Goal: Task Accomplishment & Management: Manage account settings

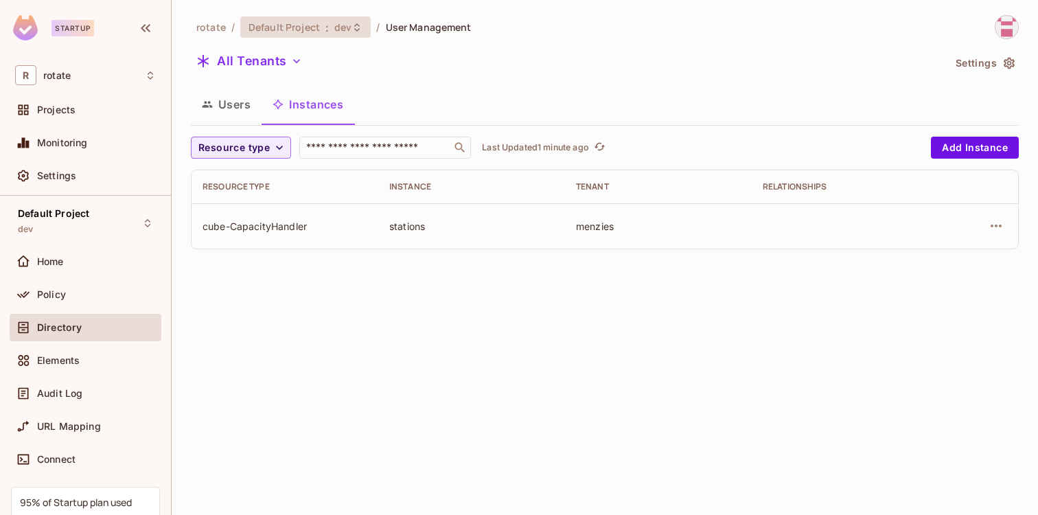
click at [330, 29] on div "Default Project : dev" at bounding box center [297, 27] width 98 height 13
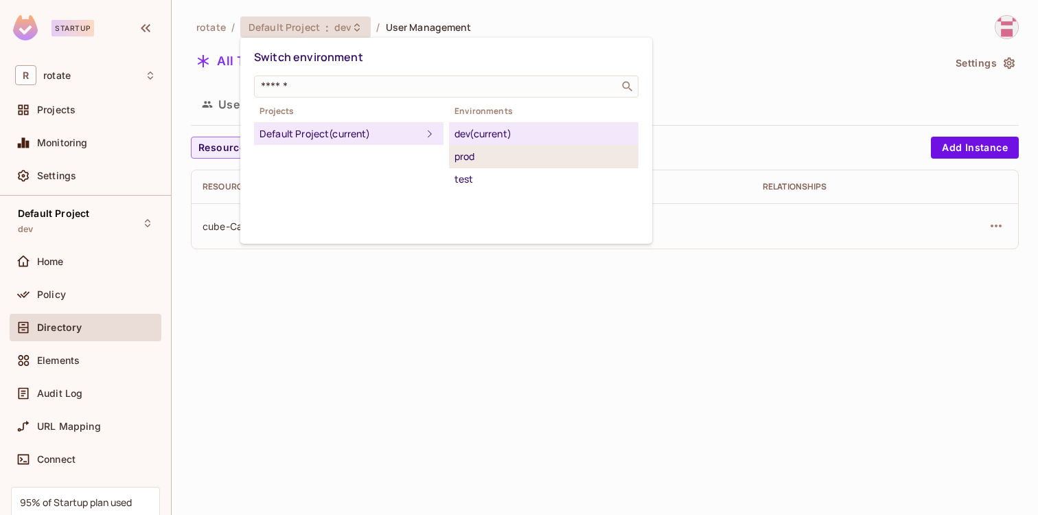
click at [474, 156] on div "prod" at bounding box center [543, 156] width 178 height 16
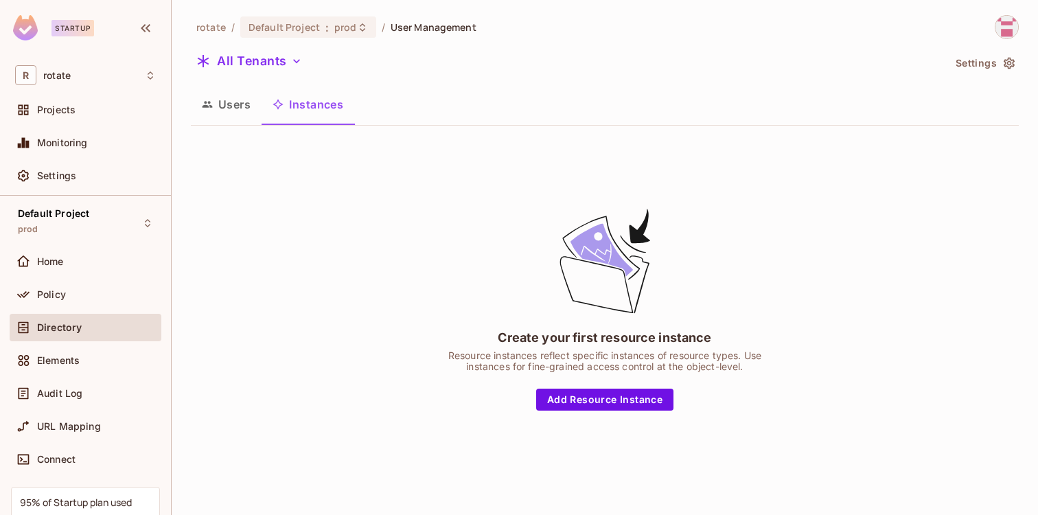
click at [218, 115] on button "Users" at bounding box center [226, 104] width 71 height 34
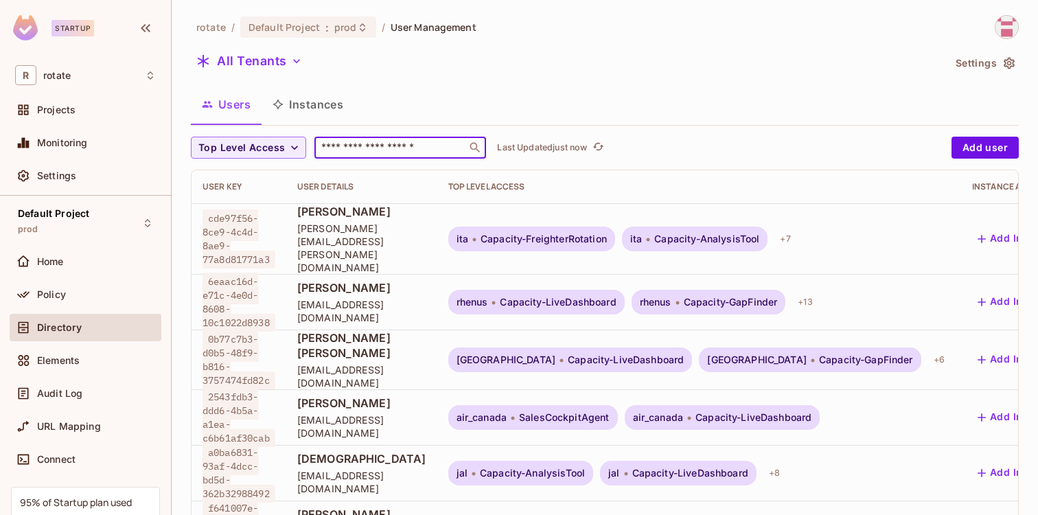
click at [395, 151] on input "text" at bounding box center [390, 148] width 144 height 14
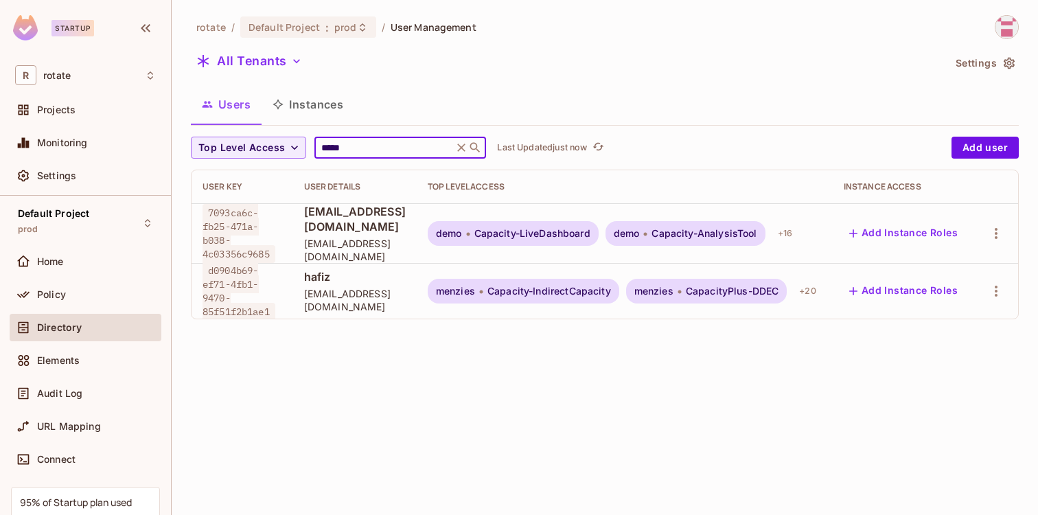
type input "*****"
click at [228, 284] on span "d0904b69-ef71-4fb1-9470-85f51f2b1ae1" at bounding box center [238, 290] width 73 height 59
click at [929, 283] on button "Add Instance Roles" at bounding box center [902, 291] width 119 height 22
click at [963, 280] on button "Add Instance Roles" at bounding box center [902, 291] width 119 height 22
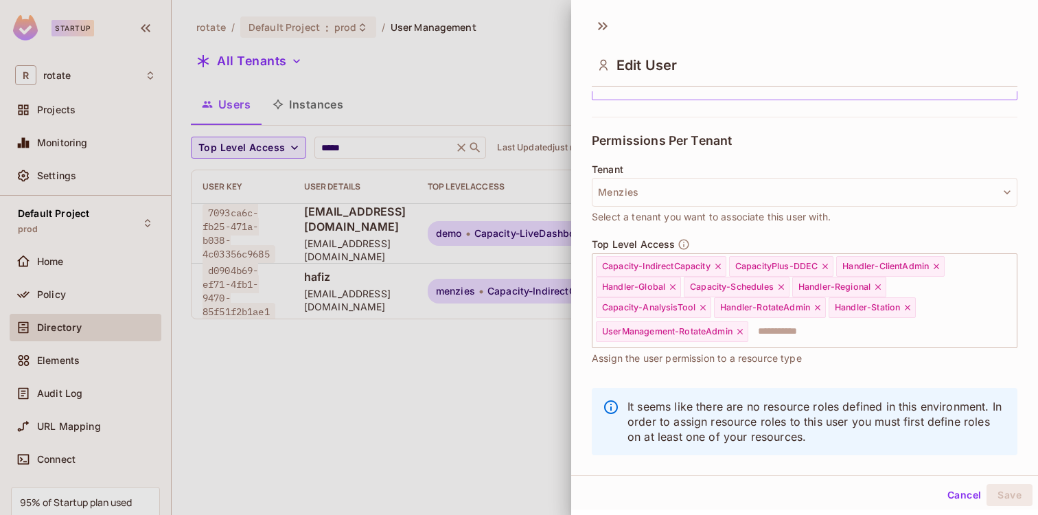
scroll to position [266, 0]
click at [699, 187] on button "Menzies" at bounding box center [804, 192] width 425 height 29
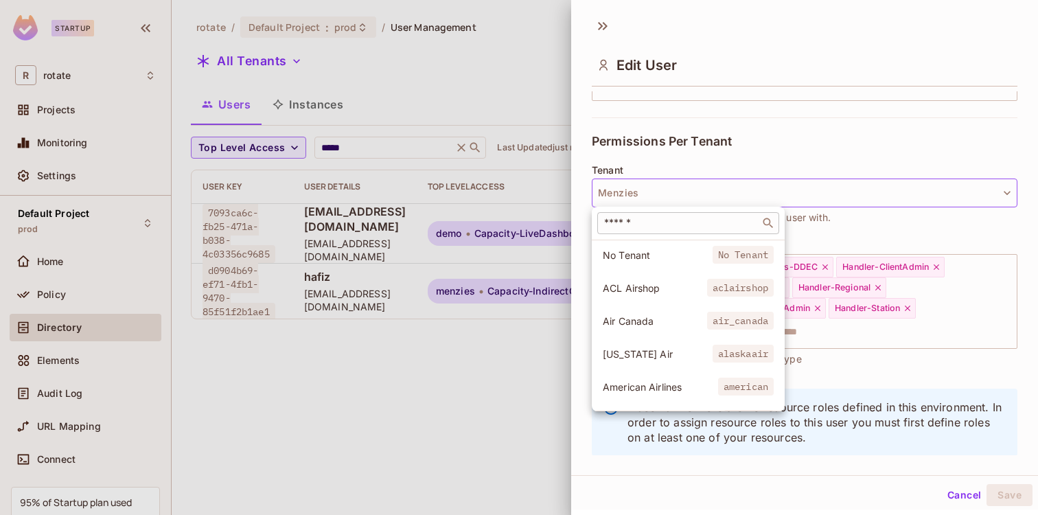
click at [680, 216] on input "text" at bounding box center [678, 223] width 154 height 14
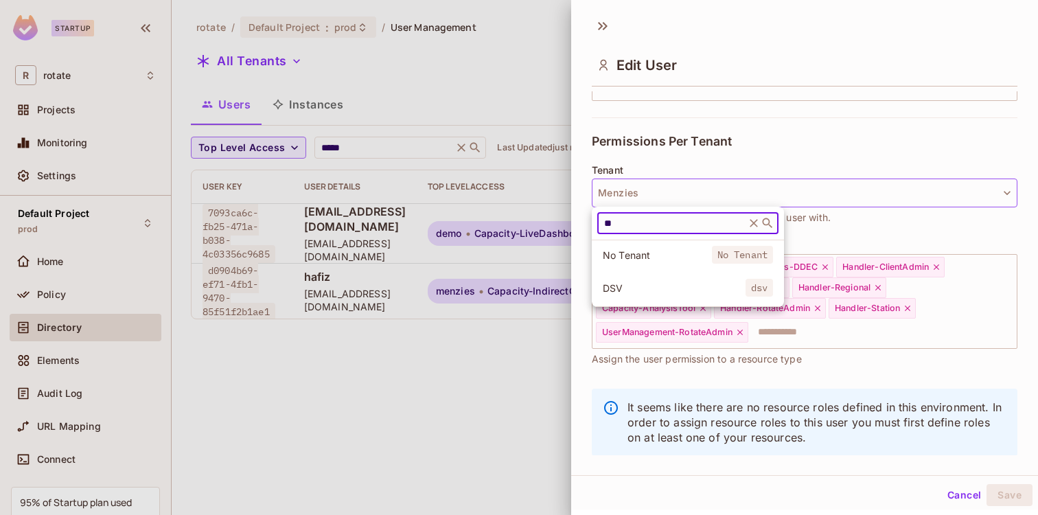
type input "**"
click at [644, 281] on li "DSV dsv" at bounding box center [688, 288] width 192 height 30
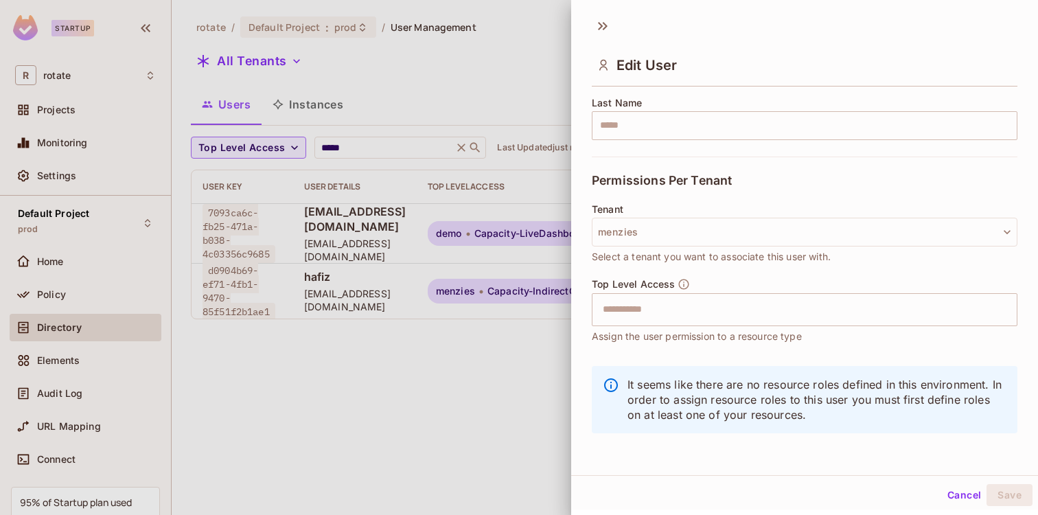
scroll to position [227, 0]
click at [745, 331] on span "Assign the user permission to a resource type" at bounding box center [697, 336] width 210 height 15
click at [755, 309] on input "text" at bounding box center [792, 309] width 396 height 27
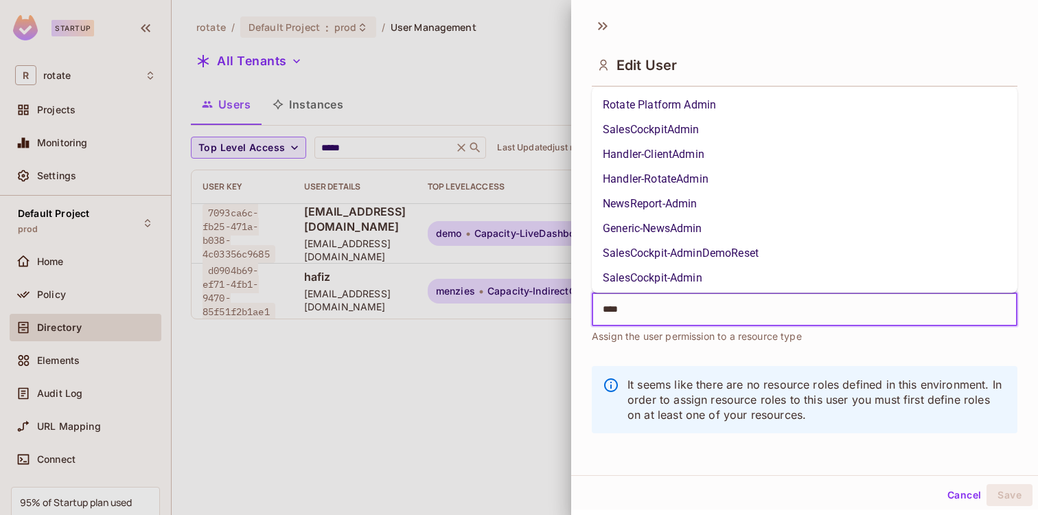
type input "*****"
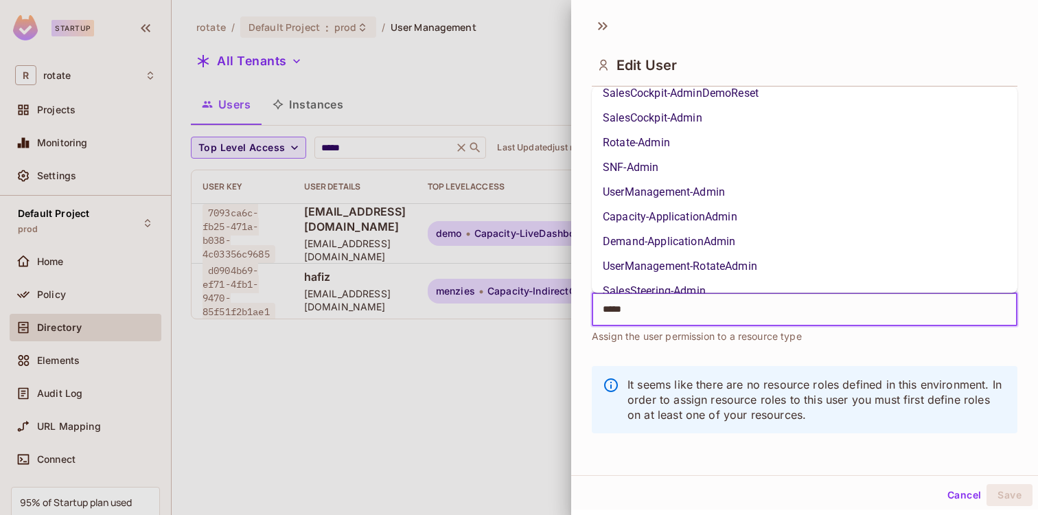
scroll to position [176, 0]
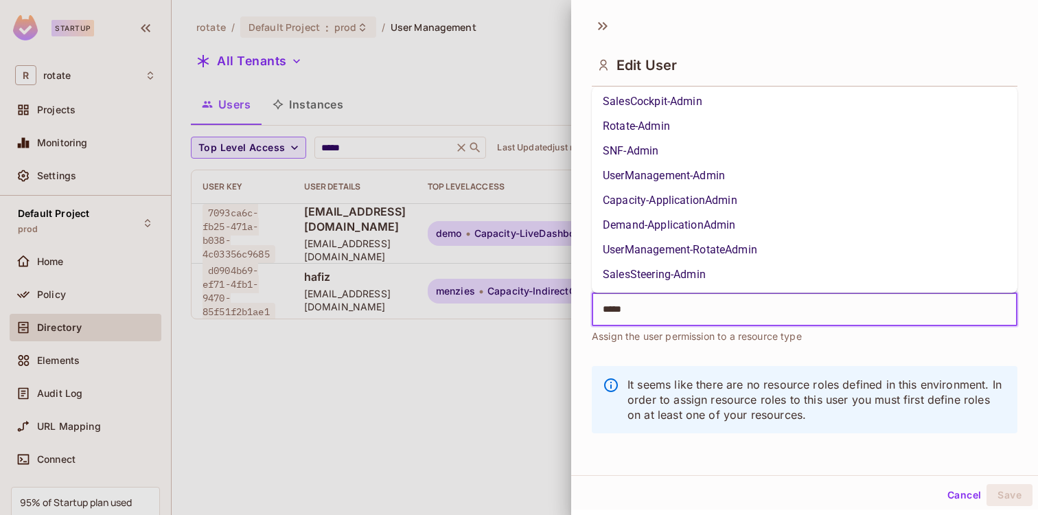
click at [704, 248] on li "UserManagement-RotateAdmin" at bounding box center [804, 250] width 425 height 25
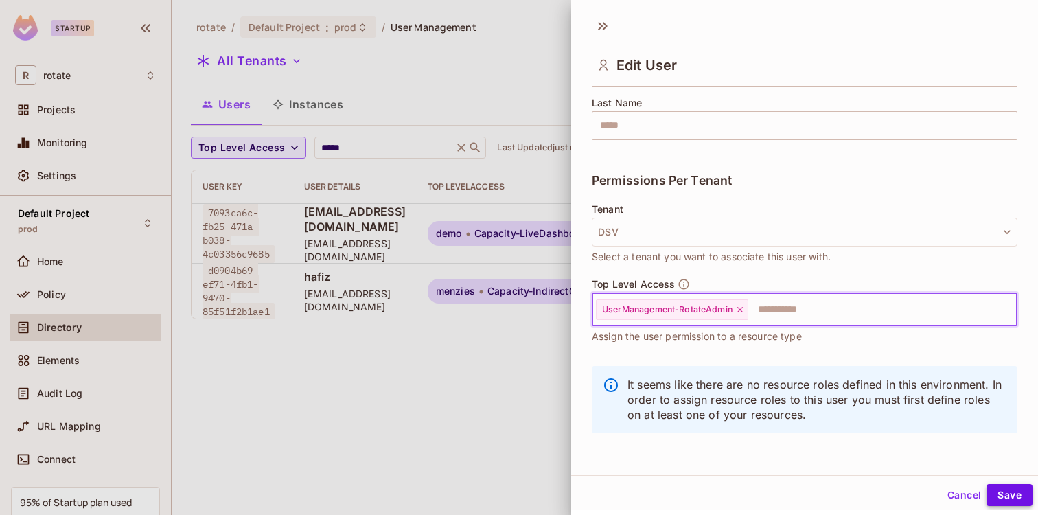
click at [1009, 492] on button "Save" at bounding box center [1009, 495] width 46 height 22
